Goal: Information Seeking & Learning: Learn about a topic

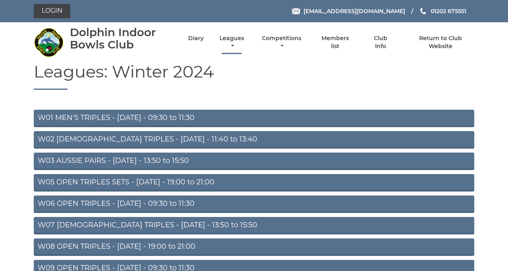
click at [246, 49] on link "Leagues" at bounding box center [232, 42] width 29 height 15
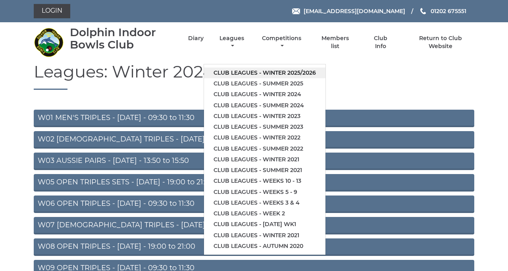
click at [326, 78] on link "Club leagues - Winter 2025/2026" at bounding box center [264, 72] width 121 height 11
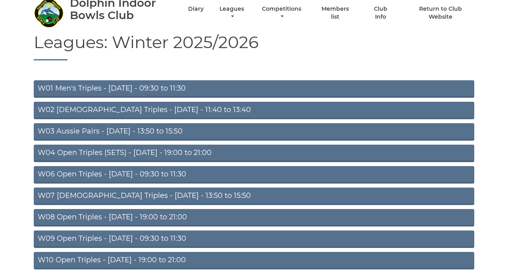
scroll to position [30, 0]
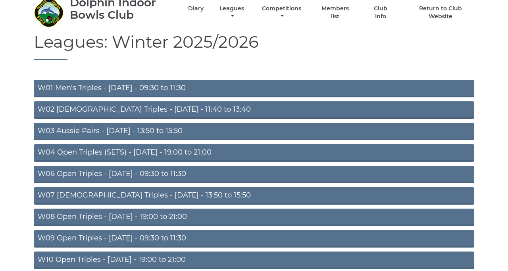
click at [242, 140] on link "W03 Aussie Pairs - [DATE] - 13:50 to 15:50" at bounding box center [254, 131] width 441 height 17
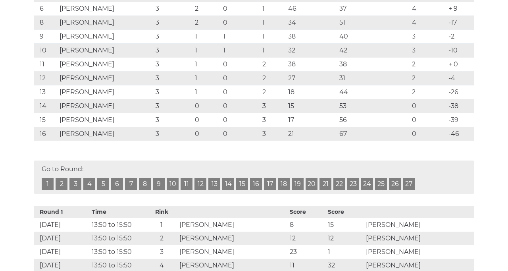
scroll to position [256, 0]
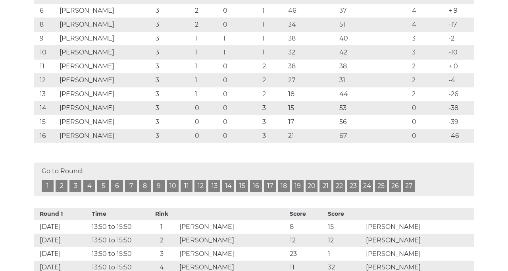
scroll to position [256, 0]
